Goal: Task Accomplishment & Management: Manage account settings

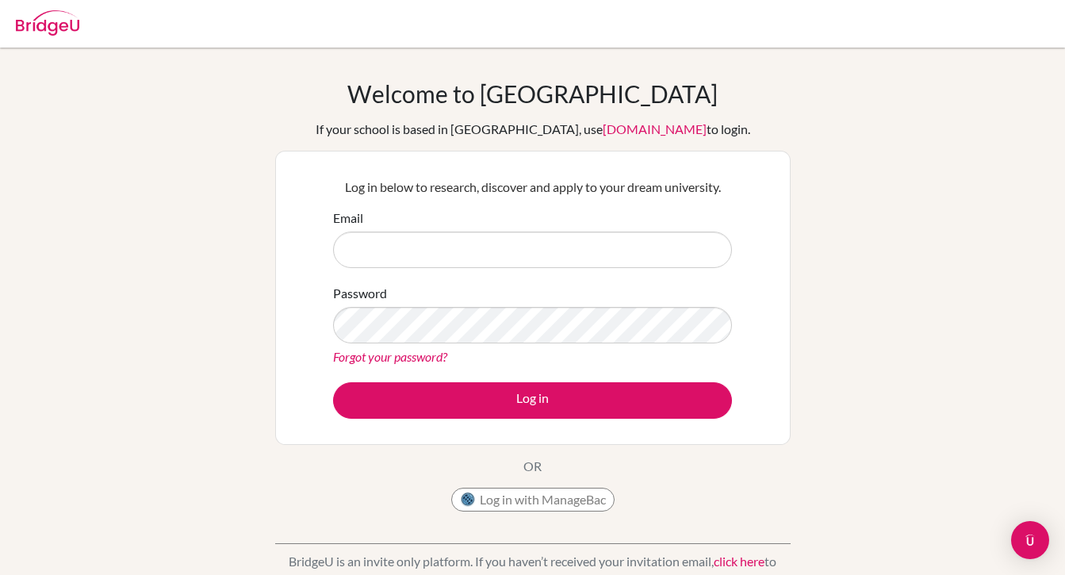
type input "[EMAIL_ADDRESS][DOMAIN_NAME]"
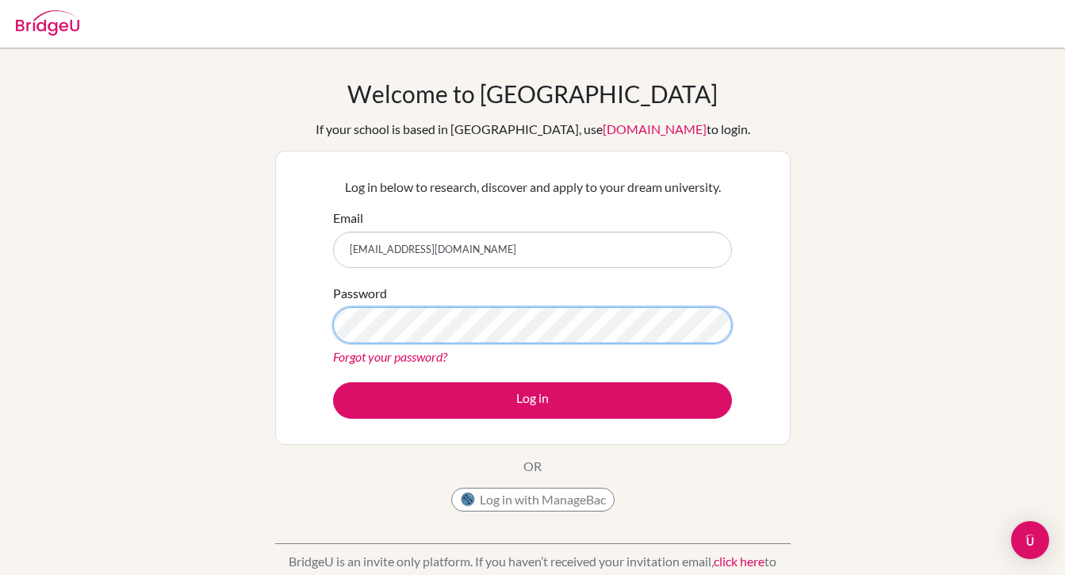
click at [333, 382] on button "Log in" at bounding box center [532, 400] width 399 height 36
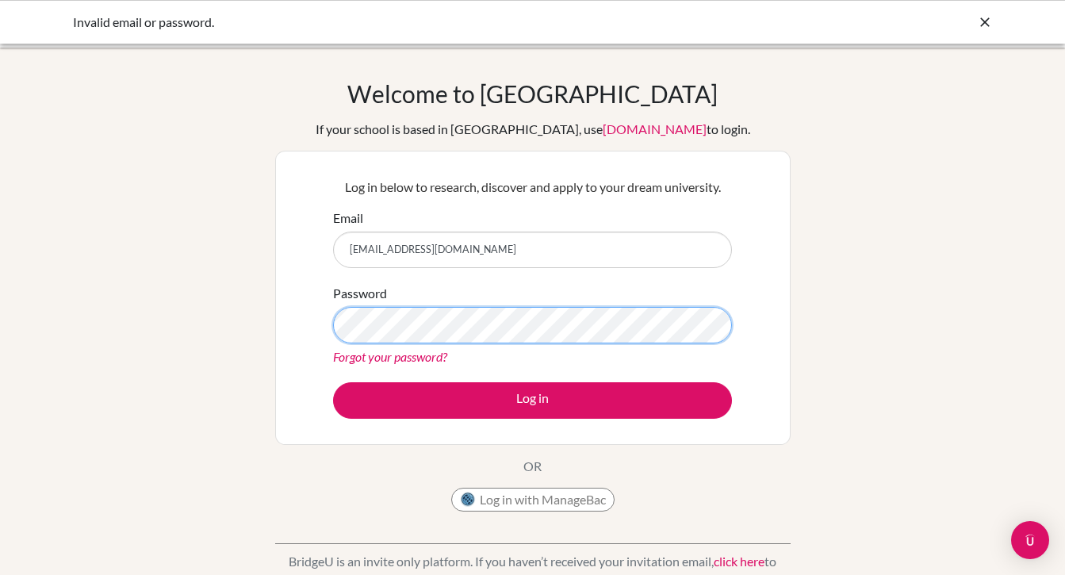
click at [333, 382] on button "Log in" at bounding box center [532, 400] width 399 height 36
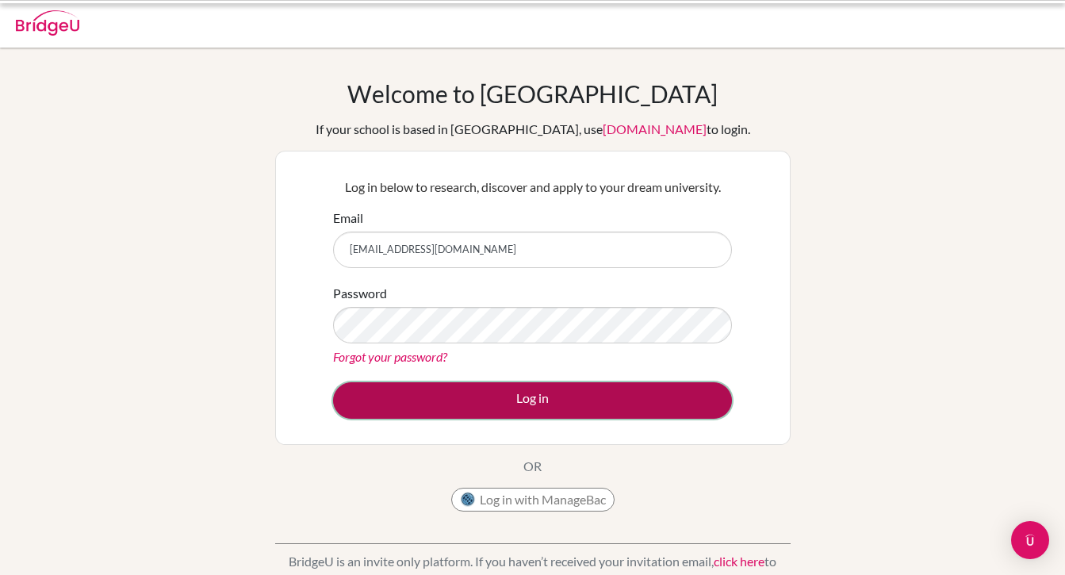
click at [451, 412] on button "Log in" at bounding box center [532, 400] width 399 height 36
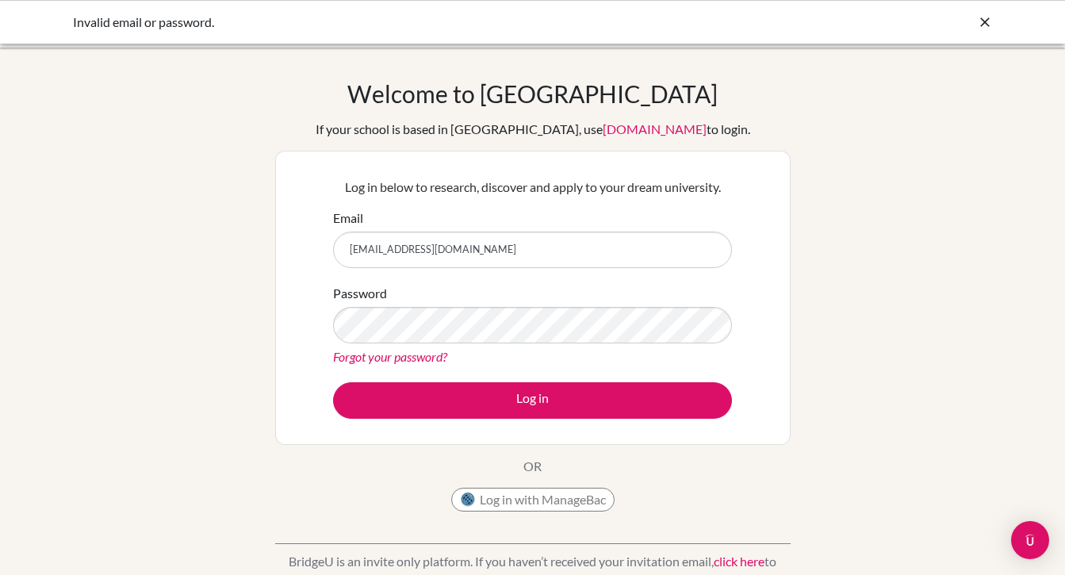
click at [481, 255] on input "262035@soismail.com" at bounding box center [532, 250] width 399 height 36
type input "[EMAIL_ADDRESS][DOMAIN_NAME]"
click at [333, 382] on button "Log in" at bounding box center [532, 400] width 399 height 36
click at [529, 257] on input "262035@soismail.jp" at bounding box center [532, 250] width 399 height 36
click at [538, 496] on button "Log in with ManageBac" at bounding box center [532, 500] width 163 height 24
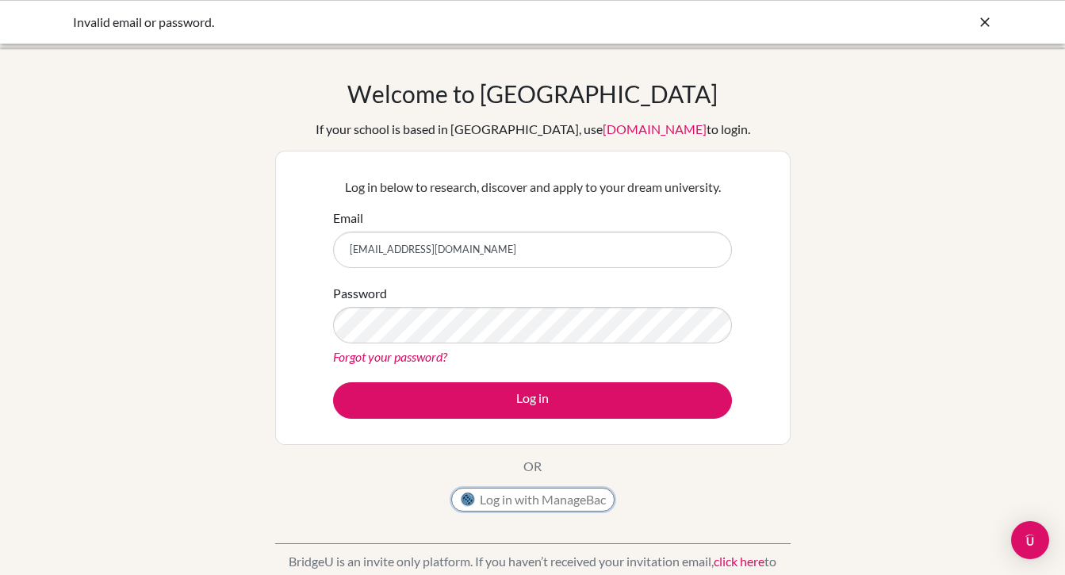
click at [551, 499] on button "Log in with ManageBac" at bounding box center [532, 500] width 163 height 24
click at [550, 504] on button "Log in with ManageBac" at bounding box center [532, 500] width 163 height 24
click at [550, 503] on button "Log in with ManageBac" at bounding box center [532, 500] width 163 height 24
